Goal: Check status: Check status

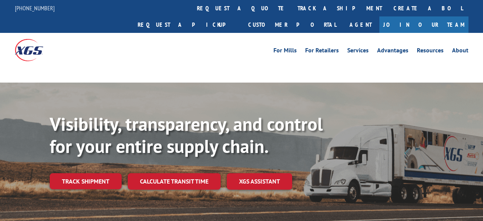
scroll to position [70, 0]
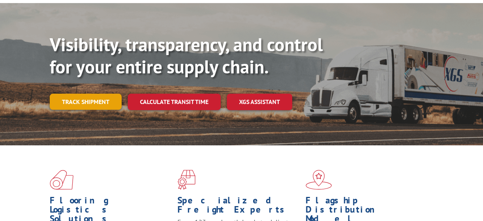
click at [101, 94] on link "Track shipment" at bounding box center [86, 102] width 72 height 16
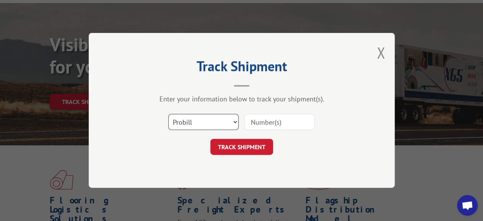
click at [168, 114] on select "Select category... Probill BOL PO" at bounding box center [203, 122] width 70 height 16
select select "bol"
click option "BOL" at bounding box center [0, 0] width 0 height 0
click at [269, 120] on input at bounding box center [279, 122] width 70 height 16
paste input "8292025"
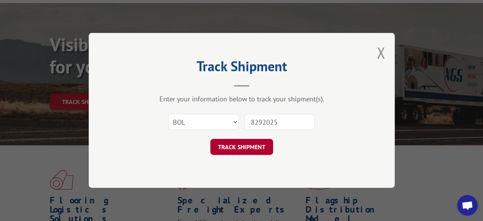
type input "8292025"
click at [246, 147] on button "TRACK SHIPMENT" at bounding box center [241, 147] width 63 height 16
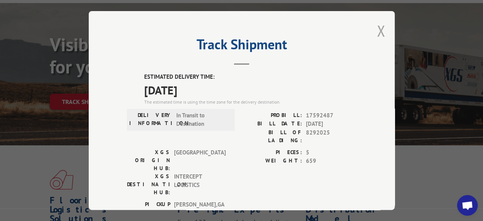
click at [376, 31] on button "Close modal" at bounding box center [380, 31] width 8 height 20
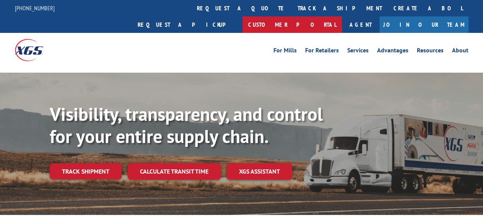
click at [342, 16] on link "Customer Portal" at bounding box center [291, 24] width 99 height 16
